Goal: Task Accomplishment & Management: Manage account settings

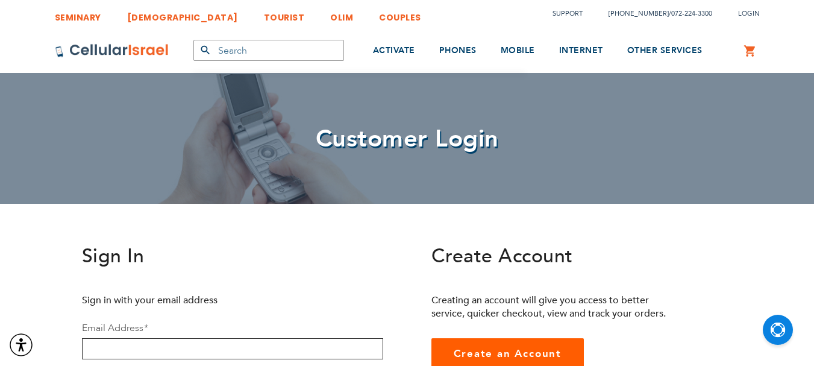
click at [87, 351] on input "email" at bounding box center [232, 348] width 301 height 21
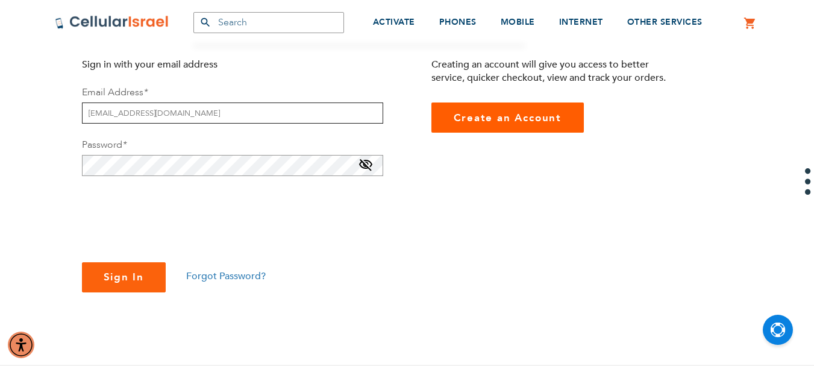
scroll to position [239, 0]
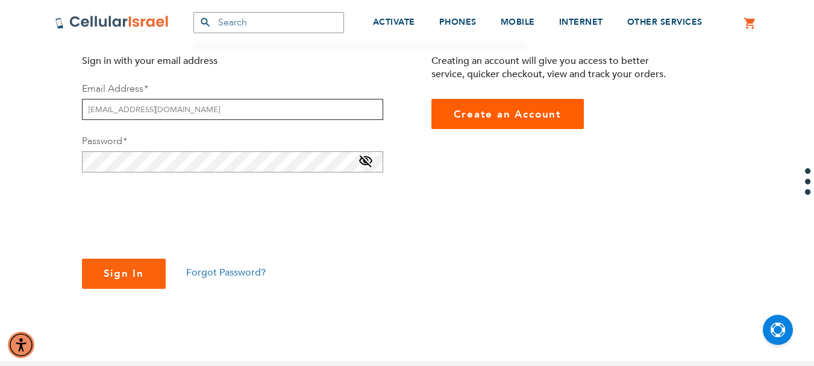
type input "[EMAIL_ADDRESS][DOMAIN_NAME]"
checkbox input "true"
click at [119, 264] on button "Sign In" at bounding box center [124, 274] width 84 height 30
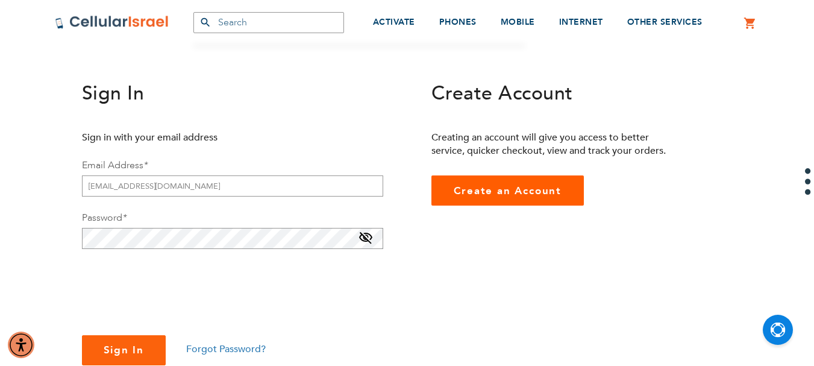
scroll to position [159, 0]
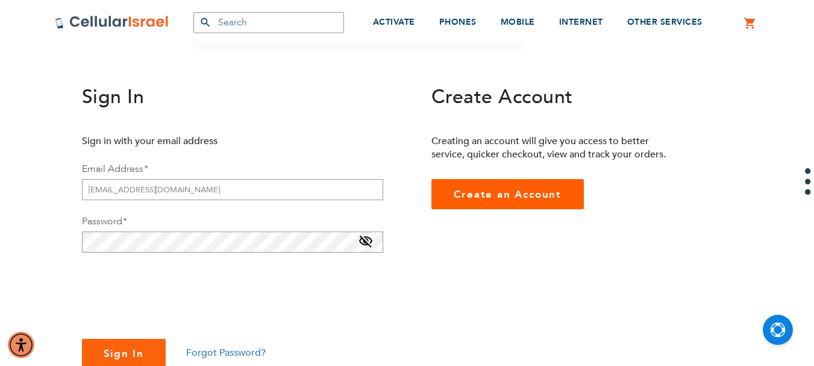
click at [366, 239] on span at bounding box center [366, 243] width 14 height 19
checkbox input "true"
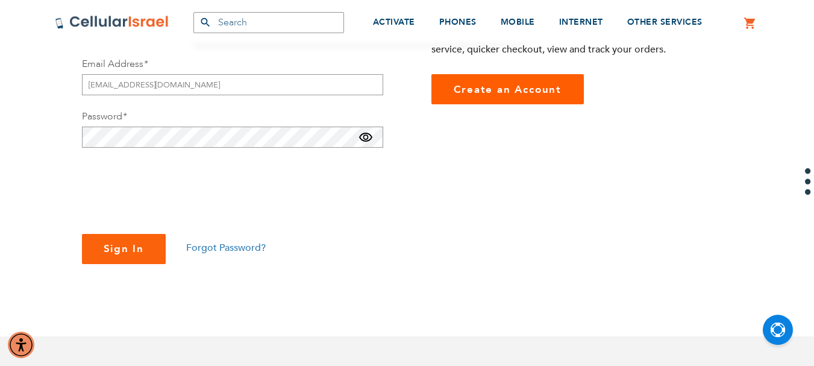
scroll to position [270, 0]
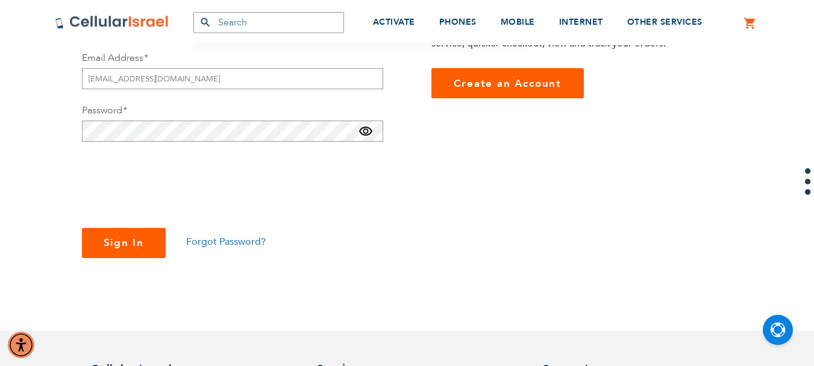
click at [126, 239] on span "Sign In" at bounding box center [124, 243] width 41 height 14
